Goal: Information Seeking & Learning: Learn about a topic

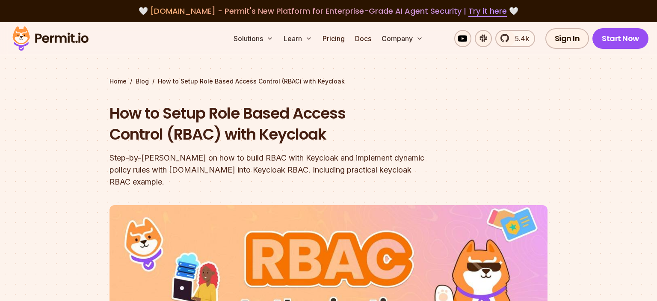
scroll to position [496, 0]
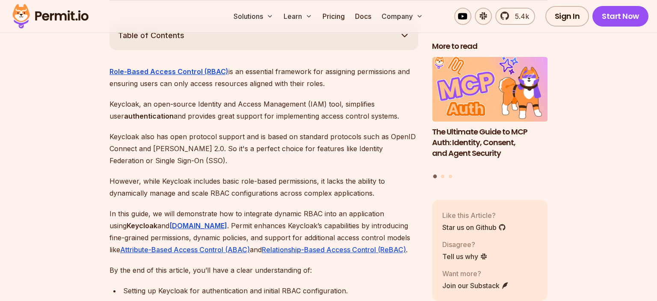
click at [201, 130] on p "Keycloak also has open protocol support and is based on standard protocols such…" at bounding box center [263, 148] width 309 height 36
click at [199, 144] on p "Keycloak also has open protocol support and is based on standard protocols such…" at bounding box center [263, 148] width 309 height 36
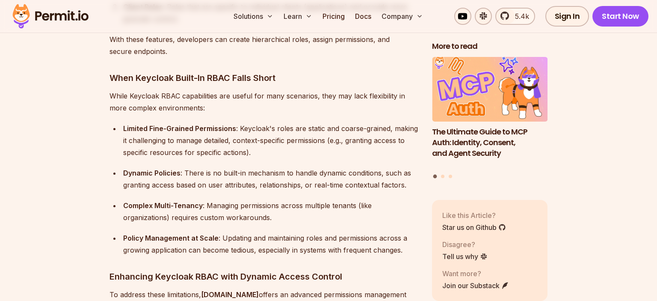
scroll to position [993, 0]
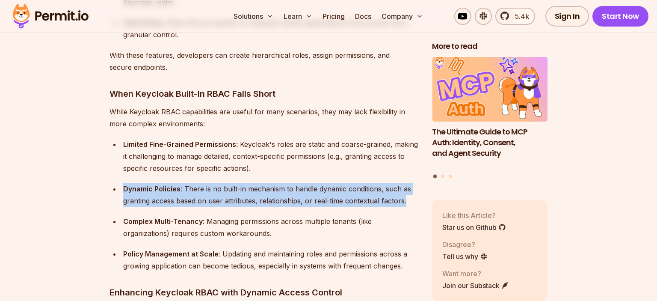
drag, startPoint x: 122, startPoint y: 176, endPoint x: 411, endPoint y: 189, distance: 288.5
click at [411, 189] on li "Dynamic Policies : There is no built-in mechanism to handle dynamic conditions,…" at bounding box center [270, 195] width 298 height 24
click at [411, 189] on div "Dynamic Policies : There is no built-in mechanism to handle dynamic conditions,…" at bounding box center [270, 195] width 295 height 24
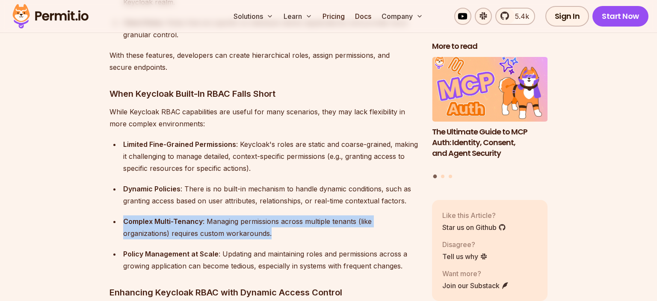
drag, startPoint x: 272, startPoint y: 210, endPoint x: 115, endPoint y: 206, distance: 156.6
click at [121, 215] on li "Complex Multi-Tenancy : Managing permissions across multiple tenants (like orga…" at bounding box center [270, 227] width 298 height 24
drag, startPoint x: 115, startPoint y: 204, endPoint x: 250, endPoint y: 222, distance: 135.8
click at [249, 222] on li "Complex Multi-Tenancy : Managing permissions across multiple tenants (like orga…" at bounding box center [270, 227] width 298 height 24
click at [279, 221] on div "Complex Multi-Tenancy : Managing permissions across multiple tenants (like orga…" at bounding box center [270, 227] width 295 height 24
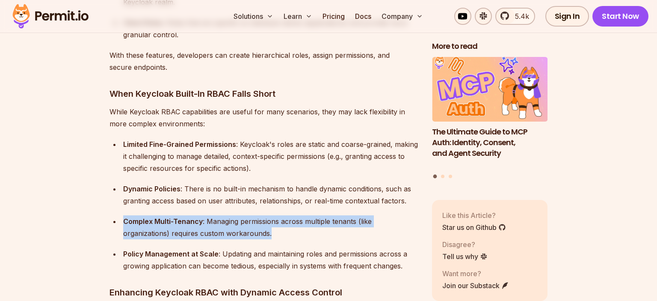
drag, startPoint x: 287, startPoint y: 221, endPoint x: 121, endPoint y: 207, distance: 166.5
click at [121, 215] on li "Complex Multi-Tenancy : Managing permissions across multiple tenants (like orga…" at bounding box center [270, 227] width 298 height 24
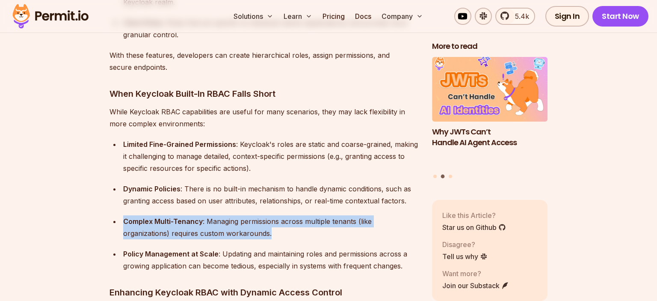
click at [121, 215] on li "Complex Multi-Tenancy : Managing permissions across multiple tenants (like orga…" at bounding box center [270, 227] width 298 height 24
drag, startPoint x: 118, startPoint y: 203, endPoint x: 257, endPoint y: 233, distance: 142.3
click at [257, 233] on ul "Limited Fine-Grained Permissions : Keycloak's roles are static and coarse-grain…" at bounding box center [263, 204] width 309 height 133
click at [284, 222] on div "Complex Multi-Tenancy : Managing permissions across multiple tenants (like orga…" at bounding box center [270, 227] width 295 height 24
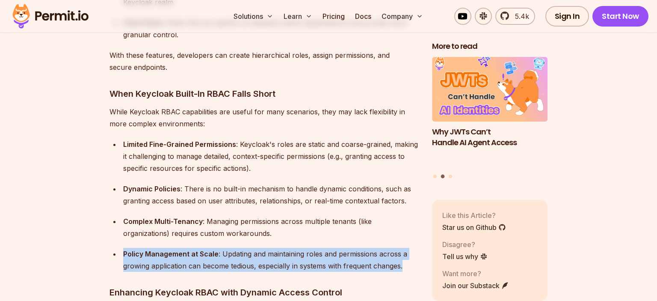
drag, startPoint x: 129, startPoint y: 239, endPoint x: 415, endPoint y: 251, distance: 285.9
click at [415, 251] on li "Policy Management at Scale : Updating and maintaining roles and permissions acr…" at bounding box center [270, 260] width 298 height 24
click at [415, 251] on div "Policy Management at Scale : Updating and maintaining roles and permissions acr…" at bounding box center [270, 260] width 295 height 24
drag, startPoint x: 402, startPoint y: 257, endPoint x: 112, endPoint y: 241, distance: 290.3
click at [112, 241] on ul "Limited Fine-Grained Permissions : Keycloak's roles are static and coarse-grain…" at bounding box center [263, 204] width 309 height 133
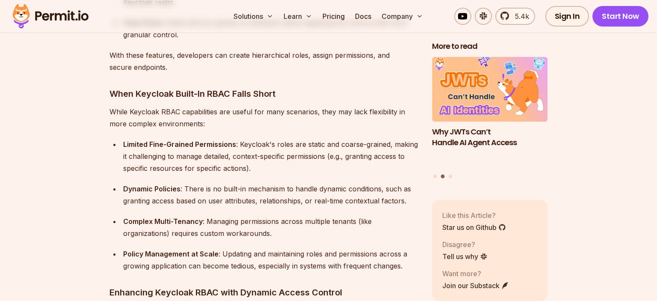
click at [112, 241] on ul "Limited Fine-Grained Permissions : Keycloak's roles are static and coarse-grain…" at bounding box center [263, 204] width 309 height 133
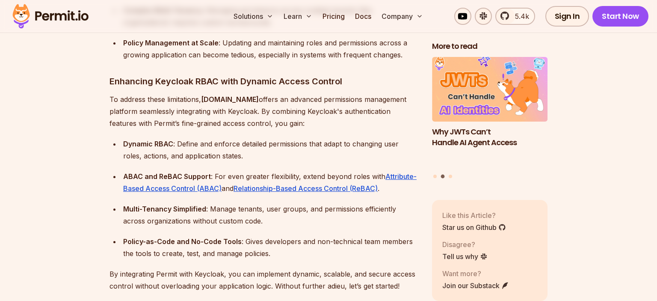
scroll to position [1264, 0]
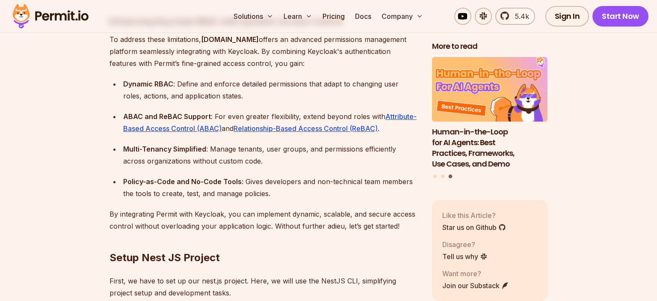
drag, startPoint x: 120, startPoint y: 70, endPoint x: 243, endPoint y: 83, distance: 123.4
click at [242, 83] on li "Dynamic RBAC : Define and enforce detailed permissions that adapt to changing u…" at bounding box center [270, 90] width 298 height 24
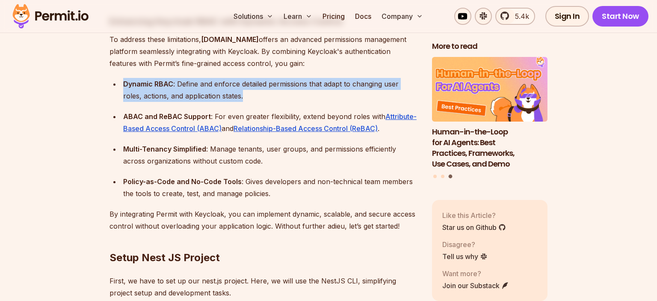
drag, startPoint x: 243, startPoint y: 83, endPoint x: 121, endPoint y: 70, distance: 122.2
click at [122, 78] on li "Dynamic RBAC : Define and enforce detailed permissions that adapt to changing u…" at bounding box center [270, 90] width 298 height 24
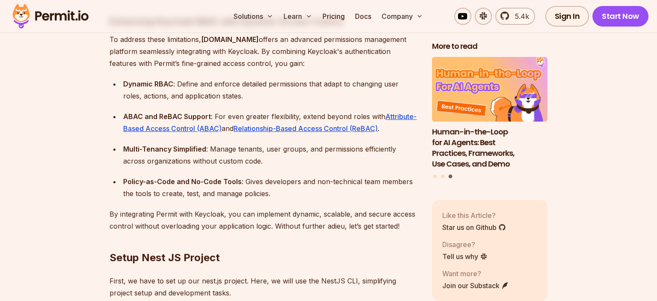
click at [121, 78] on li "Dynamic RBAC : Define and enforce detailed permissions that adapt to changing u…" at bounding box center [270, 90] width 298 height 24
